Goal: Navigation & Orientation: Find specific page/section

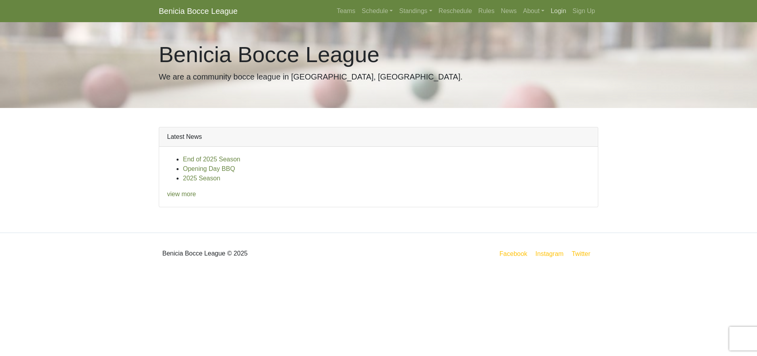
click at [554, 13] on link "Login" at bounding box center [558, 11] width 22 height 16
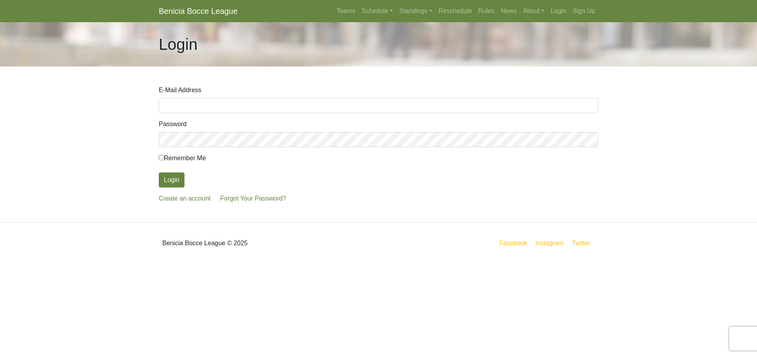
type input "maysjm31@gmail.com"
click at [161, 159] on input "Remember Me" at bounding box center [161, 157] width 5 height 5
checkbox input "true"
click at [166, 183] on button "Login" at bounding box center [172, 180] width 26 height 15
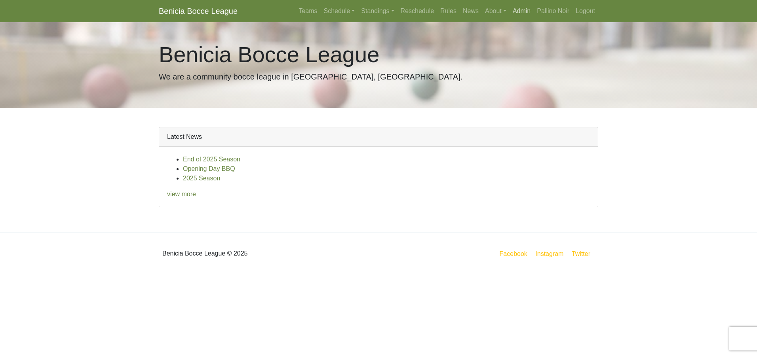
click at [524, 13] on link "Admin" at bounding box center [521, 11] width 24 height 16
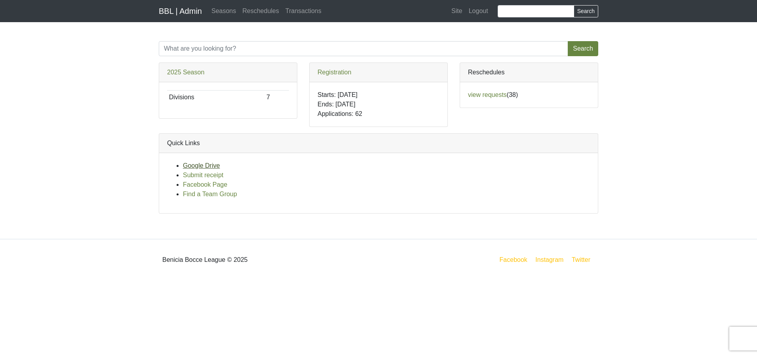
click at [200, 168] on link "Google Drive" at bounding box center [201, 165] width 37 height 7
